Goal: Book appointment/travel/reservation

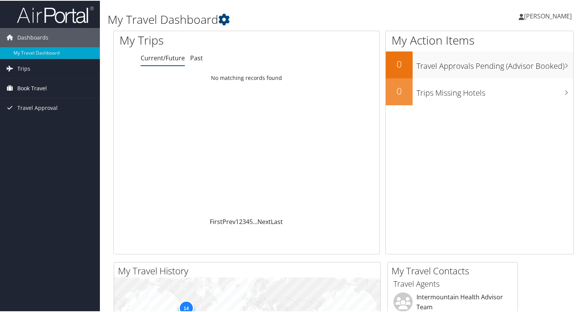
click at [43, 88] on span "Book Travel" at bounding box center [32, 87] width 30 height 19
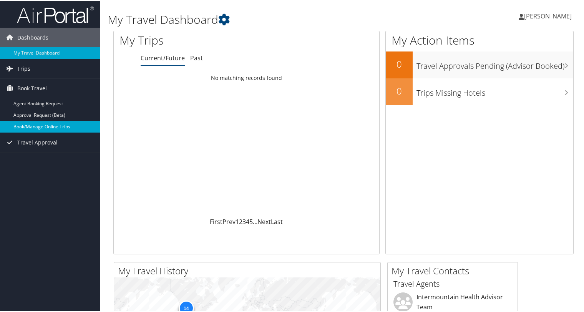
click at [43, 125] on link "Book/Manage Online Trips" at bounding box center [50, 126] width 100 height 12
click at [42, 87] on span "Book Travel" at bounding box center [32, 87] width 30 height 19
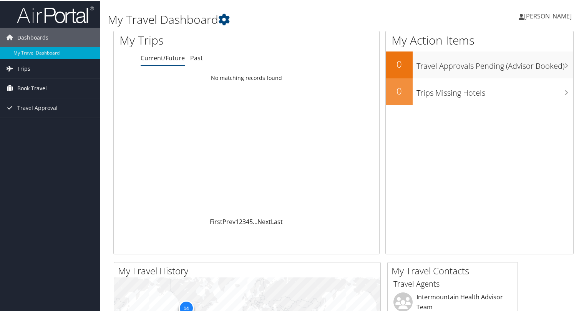
click at [42, 87] on span "Book Travel" at bounding box center [32, 87] width 30 height 19
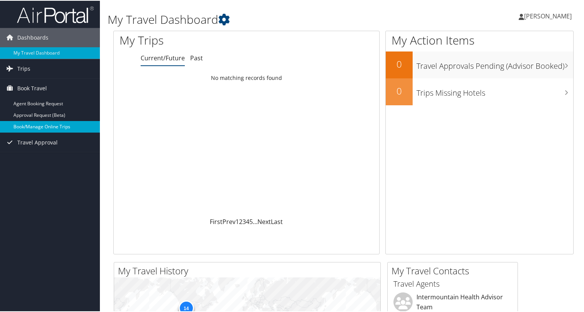
click at [42, 125] on link "Book/Manage Online Trips" at bounding box center [50, 126] width 100 height 12
click at [57, 125] on link "Book/Manage Online Trips" at bounding box center [50, 126] width 100 height 12
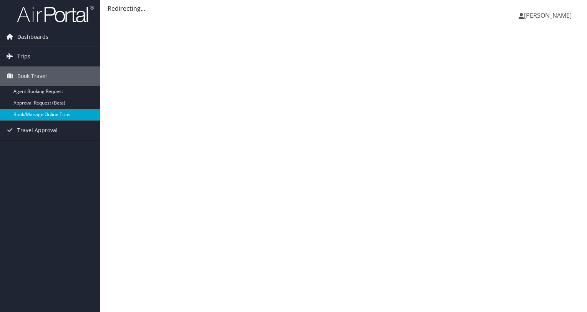
click at [52, 116] on link "Book/Manage Online Trips" at bounding box center [50, 115] width 100 height 12
